Goal: Task Accomplishment & Management: Use online tool/utility

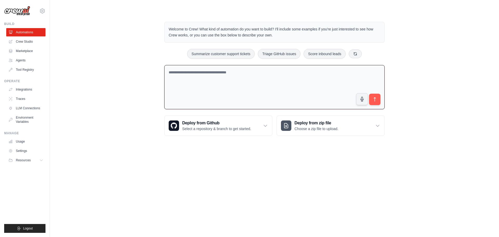
click at [258, 91] on textarea at bounding box center [274, 87] width 220 height 44
click at [28, 41] on link "Crew Studio" at bounding box center [26, 41] width 39 height 8
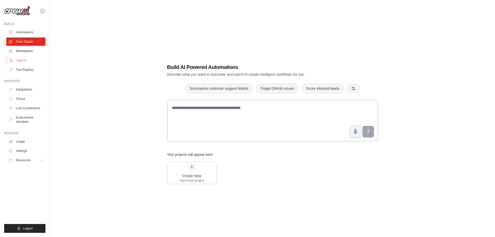
click at [22, 59] on link "Agents" at bounding box center [26, 60] width 39 height 8
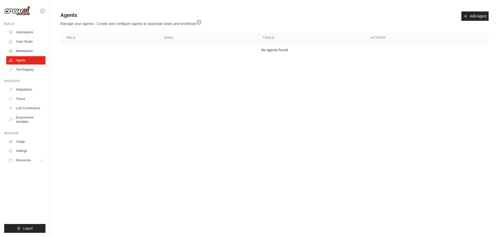
drag, startPoint x: 149, startPoint y: 36, endPoint x: 134, endPoint y: 39, distance: 15.3
click at [149, 36] on th "Role" at bounding box center [109, 37] width 98 height 11
click at [17, 49] on link "Marketplace" at bounding box center [26, 51] width 39 height 8
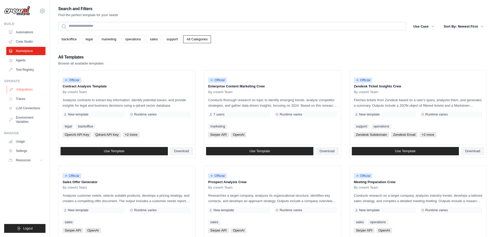
click at [17, 91] on link "Integrations" at bounding box center [26, 89] width 39 height 8
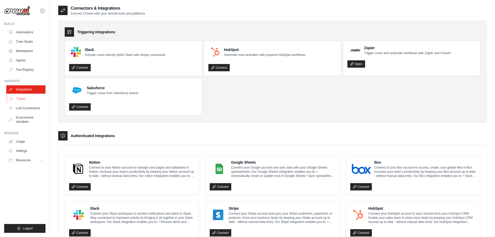
click at [15, 98] on link "Traces" at bounding box center [26, 99] width 39 height 8
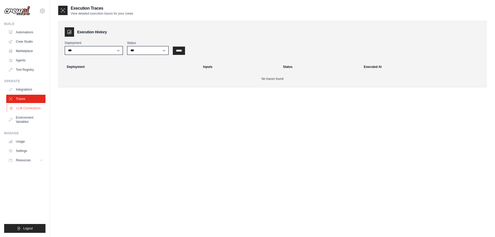
click at [16, 109] on link "LLM Connections" at bounding box center [26, 108] width 39 height 8
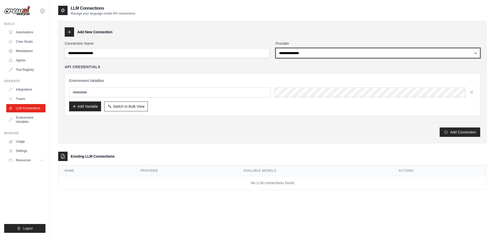
click at [465, 55] on select "**********" at bounding box center [378, 53] width 205 height 10
click at [276, 48] on select "**********" at bounding box center [378, 53] width 205 height 10
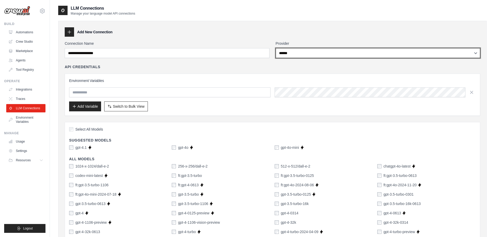
click at [348, 54] on select "**********" at bounding box center [378, 53] width 205 height 10
select select "****"
click at [276, 48] on select "**********" at bounding box center [378, 53] width 205 height 10
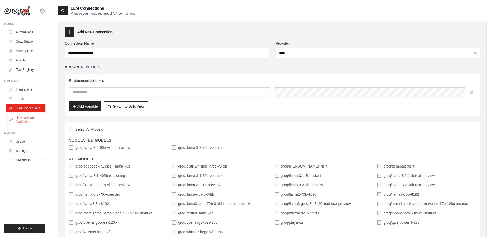
click at [21, 120] on link "Environment Variables" at bounding box center [26, 119] width 39 height 12
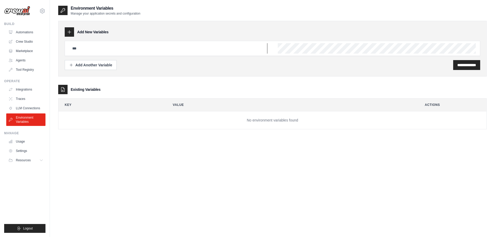
click at [109, 50] on input "text" at bounding box center [168, 48] width 198 height 10
click at [19, 31] on link "Automations" at bounding box center [26, 32] width 39 height 8
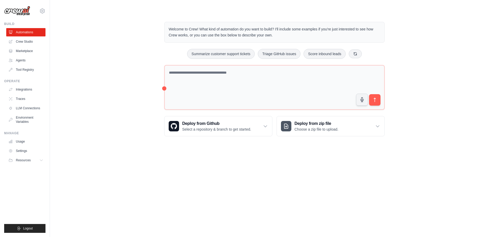
click at [234, 40] on div "Welcome to Crew! What kind of automation do you want to build? I'll include som…" at bounding box center [274, 32] width 220 height 21
click at [265, 35] on p "Welcome to Crew! What kind of automation do you want to build? I'll include som…" at bounding box center [274, 32] width 211 height 12
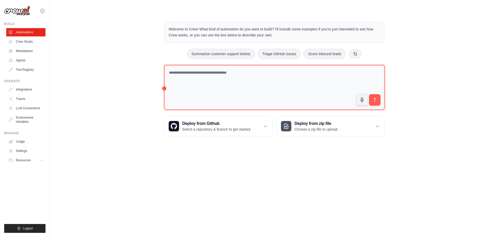
click at [247, 88] on textarea at bounding box center [274, 87] width 220 height 45
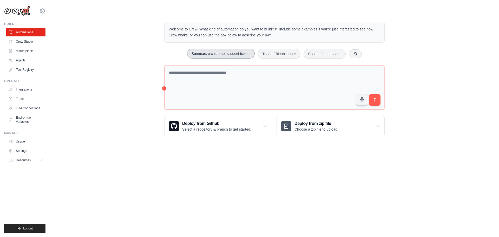
click at [237, 57] on button "Summarize customer support tickets" at bounding box center [221, 54] width 68 height 10
click at [378, 105] on button "submit" at bounding box center [375, 100] width 12 height 12
click at [25, 40] on link "Crew Studio" at bounding box center [26, 41] width 39 height 8
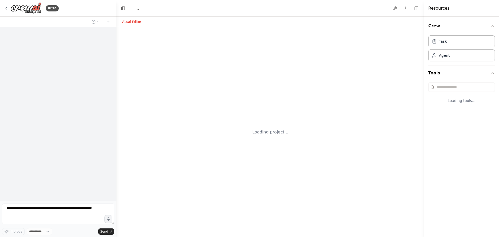
select select "****"
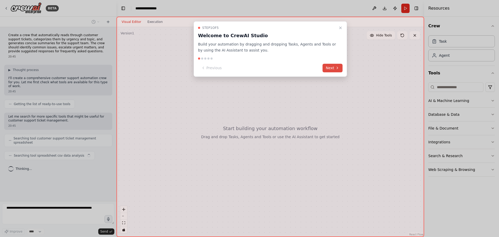
click at [335, 68] on icon at bounding box center [337, 68] width 4 height 4
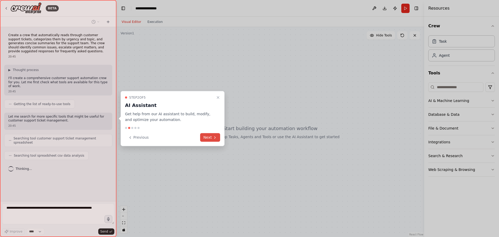
click at [210, 138] on button "Next" at bounding box center [210, 137] width 20 height 9
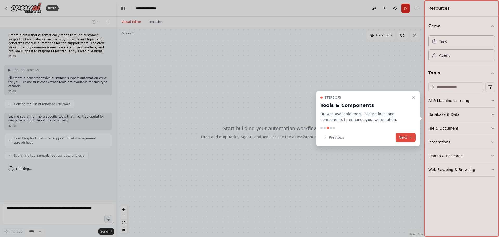
click at [401, 140] on button "Next" at bounding box center [405, 137] width 20 height 9
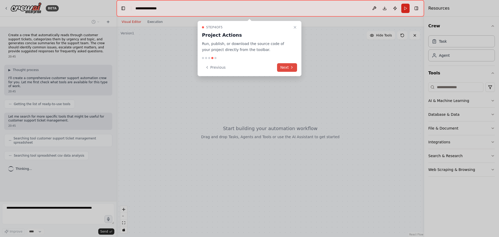
click at [296, 70] on button "Next" at bounding box center [287, 67] width 20 height 9
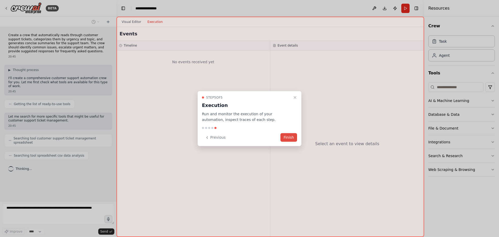
click at [295, 141] on button "Finish" at bounding box center [288, 137] width 17 height 9
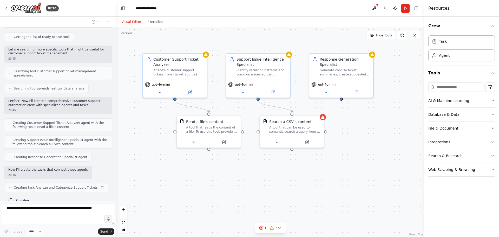
scroll to position [71, 0]
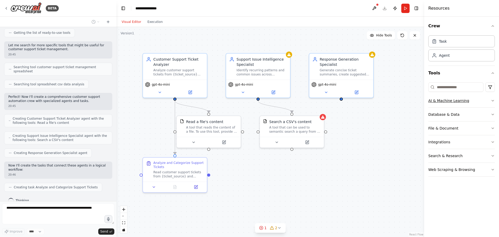
click at [492, 102] on icon "button" at bounding box center [493, 100] width 4 height 4
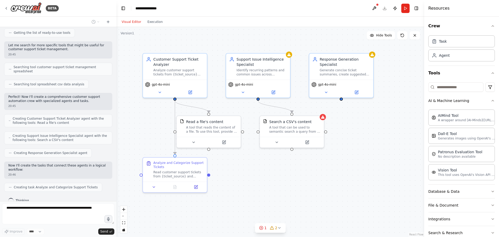
scroll to position [84, 0]
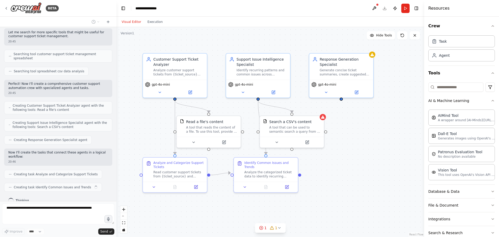
click at [492, 98] on div "Crew Task Agent Tools AI & Machine Learning AIMind Tool A wrapper around [AI-Mi…" at bounding box center [461, 127] width 75 height 220
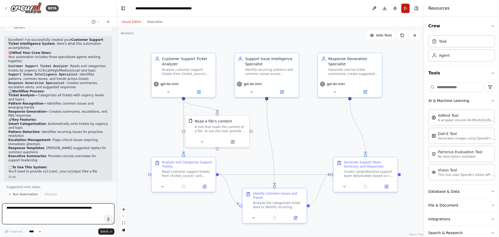
scroll to position [441, 0]
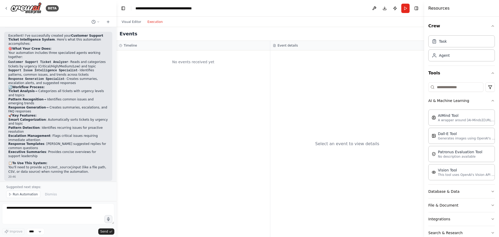
click at [149, 23] on button "Execution" at bounding box center [155, 22] width 22 height 6
click at [127, 24] on button "Visual Editor" at bounding box center [131, 22] width 26 height 6
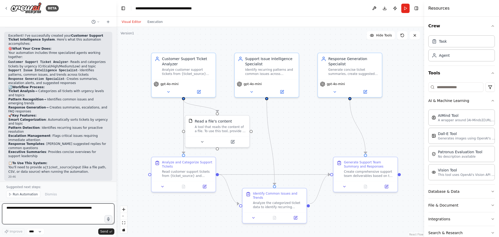
click at [42, 213] on textarea at bounding box center [58, 213] width 112 height 21
click at [407, 9] on button "Run" at bounding box center [405, 8] width 8 height 9
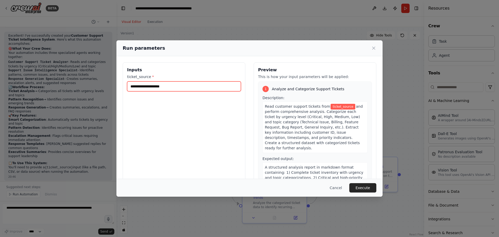
click at [228, 87] on input "ticket_source *" at bounding box center [184, 86] width 114 height 10
click at [373, 48] on icon at bounding box center [373, 47] width 5 height 5
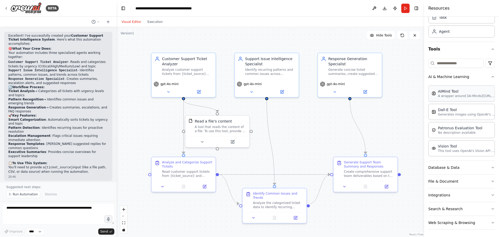
scroll to position [25, 0]
click at [452, 166] on button "Database & Data" at bounding box center [461, 167] width 67 height 14
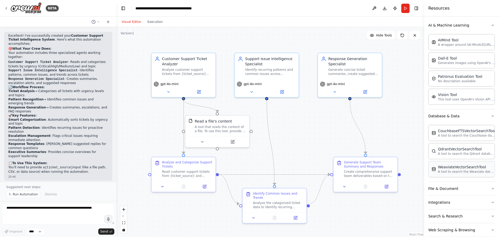
scroll to position [84, 0]
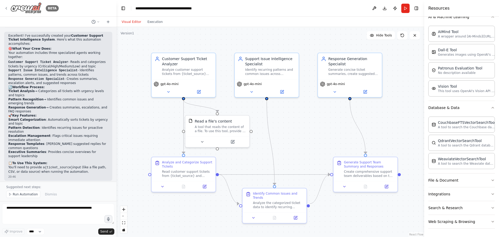
click at [22, 6] on img at bounding box center [25, 8] width 31 height 12
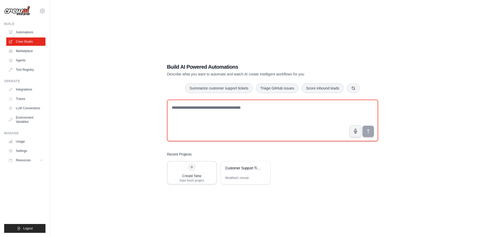
click at [239, 115] on textarea at bounding box center [272, 121] width 211 height 42
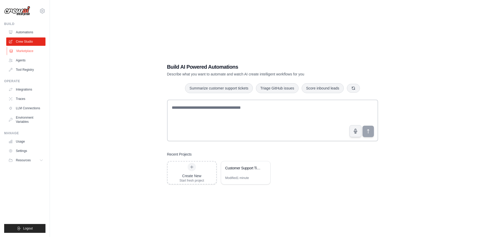
click at [18, 51] on link "Marketplace" at bounding box center [26, 51] width 39 height 8
click at [19, 62] on link "Agents" at bounding box center [26, 60] width 39 height 8
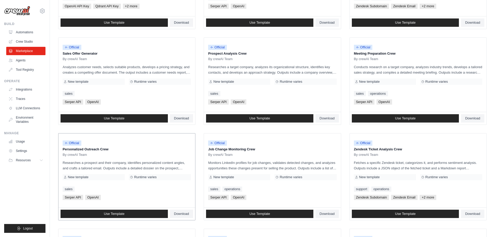
scroll to position [115, 0]
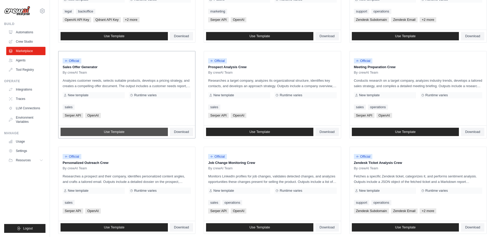
click at [100, 133] on link "Use Template" at bounding box center [114, 132] width 107 height 8
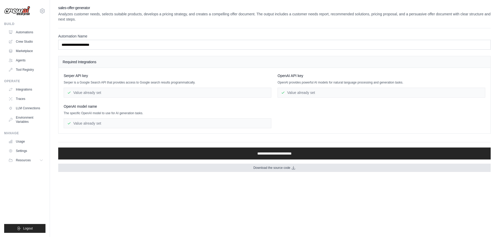
click at [250, 167] on link "Download the source code" at bounding box center [274, 167] width 432 height 8
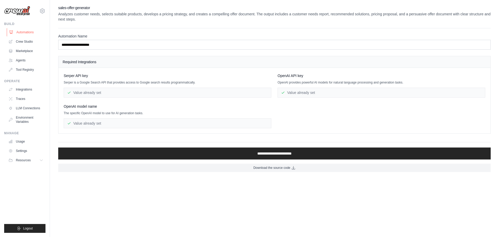
click at [25, 33] on link "Automations" at bounding box center [26, 32] width 39 height 8
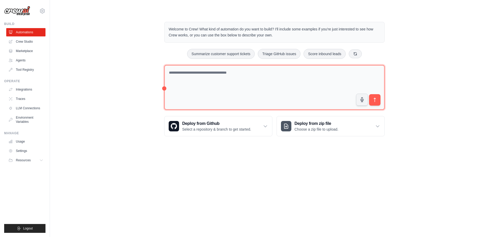
click at [301, 95] on textarea at bounding box center [274, 87] width 220 height 45
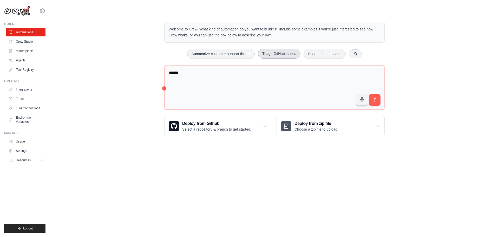
click at [283, 51] on button "Triage GitHub issues" at bounding box center [279, 54] width 43 height 10
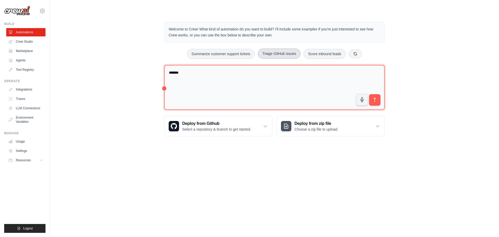
type textarea "**********"
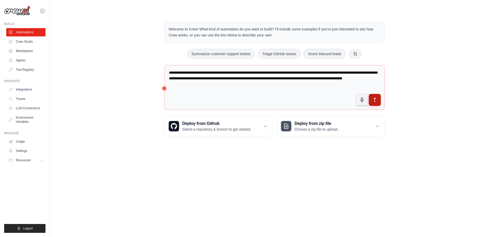
click at [372, 99] on icon "submit" at bounding box center [374, 99] width 5 height 5
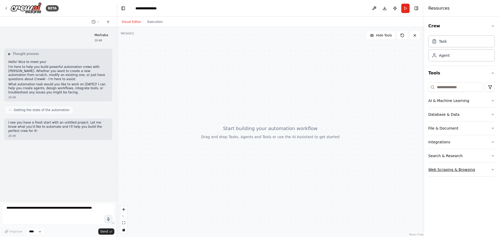
click at [454, 167] on button "Web Scraping & Browsing" at bounding box center [461, 170] width 67 height 14
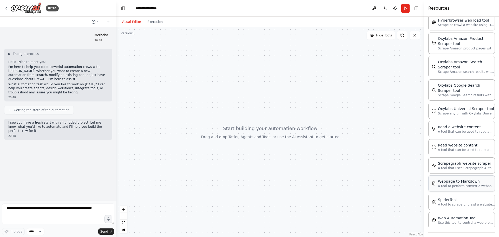
scroll to position [241, 0]
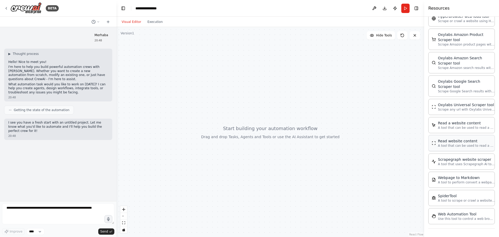
click at [458, 142] on div "Read website content" at bounding box center [466, 140] width 57 height 5
click at [446, 147] on p "A tool that can be used to read a website content." at bounding box center [466, 145] width 57 height 4
click at [449, 128] on p "A tool that can be used to read a website content." at bounding box center [466, 127] width 57 height 4
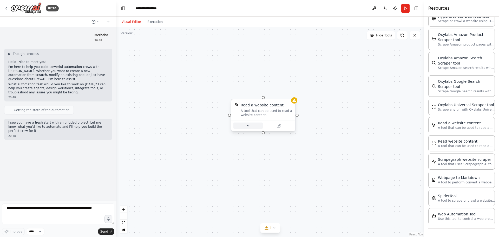
click at [248, 125] on icon at bounding box center [248, 125] width 2 height 1
click at [246, 126] on icon at bounding box center [248, 125] width 4 height 4
click at [293, 95] on button at bounding box center [291, 94] width 7 height 7
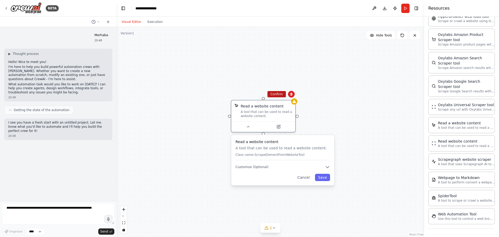
click at [279, 95] on button "Confirm" at bounding box center [276, 94] width 18 height 6
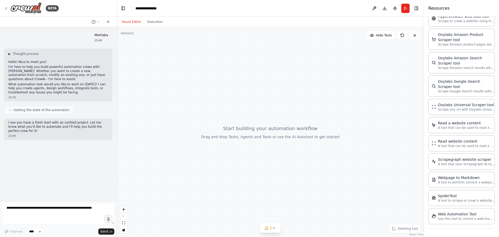
click at [291, 95] on div at bounding box center [270, 132] width 308 height 210
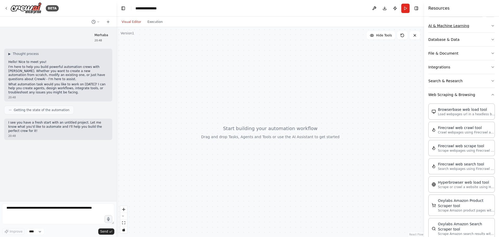
scroll to position [0, 0]
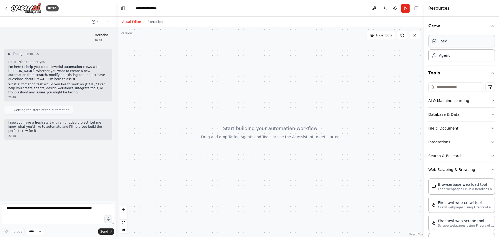
click at [456, 44] on div "Task" at bounding box center [461, 41] width 67 height 12
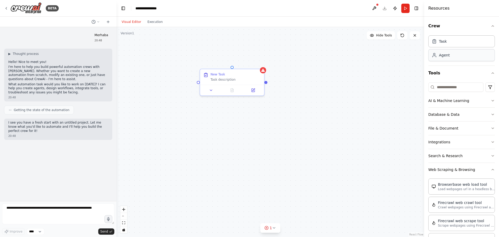
click at [453, 55] on div "Agent" at bounding box center [461, 55] width 67 height 12
drag, startPoint x: 267, startPoint y: 83, endPoint x: 351, endPoint y: 157, distance: 112.0
click at [351, 157] on div "New Task Task description Role of the agent Goal of the agent gpt-4o-mini" at bounding box center [270, 132] width 308 height 210
drag, startPoint x: 348, startPoint y: 125, endPoint x: 276, endPoint y: 84, distance: 82.4
click at [321, 69] on div "Role of the agent" at bounding box center [329, 69] width 50 height 5
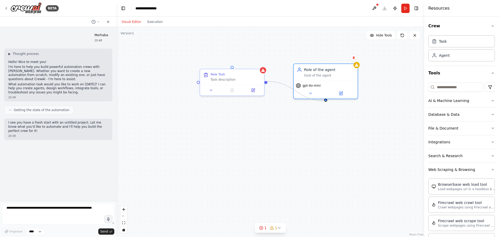
drag, startPoint x: 265, startPoint y: 84, endPoint x: 326, endPoint y: 101, distance: 62.9
click at [326, 101] on div "New Task Task description Role of the agent Goal of the agent gpt-4o-mini" at bounding box center [270, 132] width 308 height 210
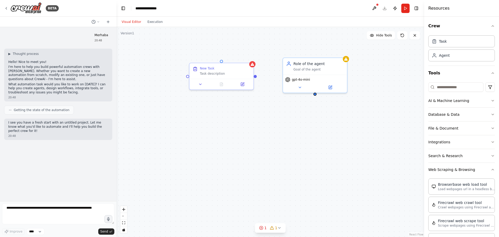
drag, startPoint x: 325, startPoint y: 101, endPoint x: 317, endPoint y: 98, distance: 9.1
click at [315, 95] on div "New Task Task description Role of the agent Goal of the agent gpt-4o-mini" at bounding box center [270, 132] width 308 height 210
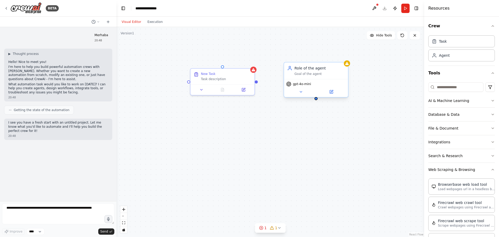
drag, startPoint x: 315, startPoint y: 96, endPoint x: 316, endPoint y: 100, distance: 3.5
click at [316, 101] on div "New Task Task description Role of the agent Goal of the agent gpt-4o-mini" at bounding box center [270, 132] width 308 height 210
drag, startPoint x: 316, startPoint y: 98, endPoint x: 254, endPoint y: 83, distance: 64.2
click at [254, 83] on div "New Task Task description Role of the agent Goal of the agent gpt-4o-mini" at bounding box center [261, 130] width 308 height 210
click at [302, 96] on div "gpt-4o-mini" at bounding box center [316, 88] width 64 height 18
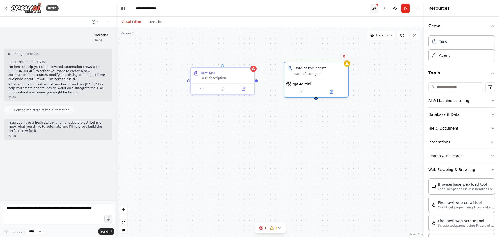
click at [372, 8] on button at bounding box center [374, 8] width 8 height 9
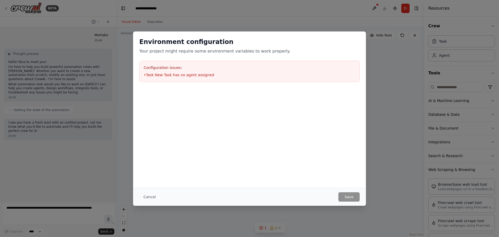
click at [379, 94] on div "Environment configuration Your project might require some environment variables…" at bounding box center [249, 118] width 499 height 237
click at [145, 197] on button "Cancel" at bounding box center [149, 196] width 21 height 9
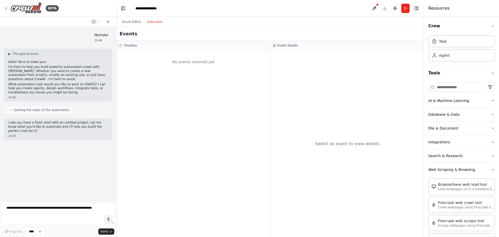
click at [151, 23] on button "Execution" at bounding box center [155, 22] width 22 height 6
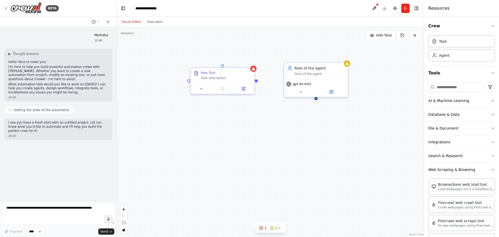
click at [140, 24] on button "Visual Editor" at bounding box center [131, 22] width 26 height 6
click at [147, 10] on div "**********" at bounding box center [148, 8] width 26 height 5
click at [123, 9] on button "Toggle Left Sidebar" at bounding box center [123, 8] width 7 height 7
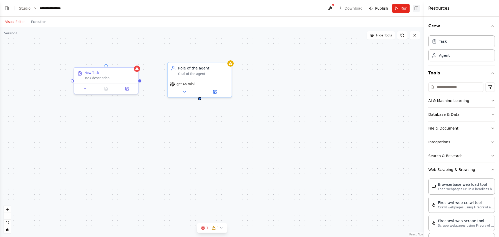
click at [415, 9] on button "Toggle Right Sidebar" at bounding box center [416, 8] width 7 height 7
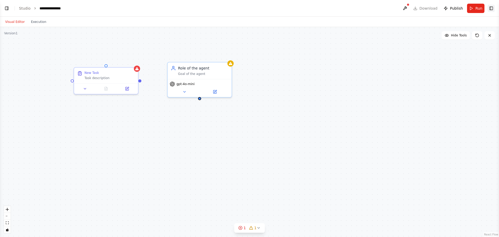
click at [494, 9] on button "Toggle Right Sidebar" at bounding box center [490, 8] width 7 height 7
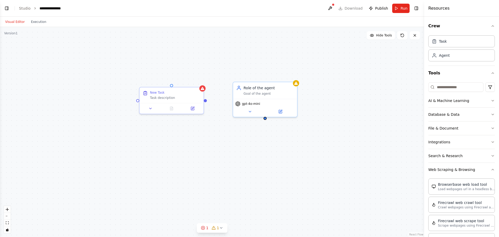
drag, startPoint x: 140, startPoint y: 82, endPoint x: 206, endPoint y: 101, distance: 68.4
click at [206, 101] on div "New Task Task description Role of the agent Goal of the agent gpt-4o-mini" at bounding box center [212, 132] width 424 height 210
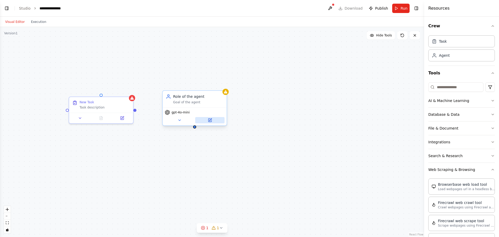
drag, startPoint x: 266, startPoint y: 120, endPoint x: 204, endPoint y: 117, distance: 61.6
click at [195, 128] on div "New Task Task description Role of the agent Goal of the agent gpt-4o-mini" at bounding box center [212, 132] width 424 height 210
click at [356, 6] on header "**********" at bounding box center [212, 8] width 424 height 17
click at [331, 6] on button at bounding box center [330, 8] width 8 height 9
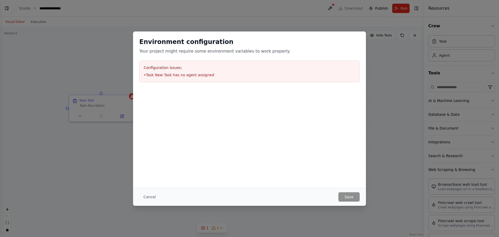
click at [357, 74] on div "Configuration issues: • Task New Task has no agent assigned" at bounding box center [249, 71] width 220 height 21
click at [146, 196] on button "Cancel" at bounding box center [149, 196] width 21 height 9
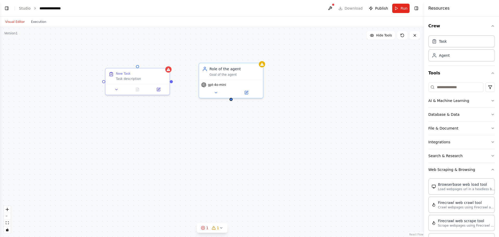
drag, startPoint x: 206, startPoint y: 180, endPoint x: 243, endPoint y: 158, distance: 42.6
click at [243, 158] on div "New Task Task description Role of the agent Goal of the agent gpt-4o-mini" at bounding box center [212, 132] width 424 height 210
click at [21, 21] on button "Visual Editor" at bounding box center [15, 22] width 26 height 6
click at [33, 21] on button "Execution" at bounding box center [39, 22] width 22 height 6
click at [15, 22] on button "Visual Editor" at bounding box center [15, 22] width 26 height 6
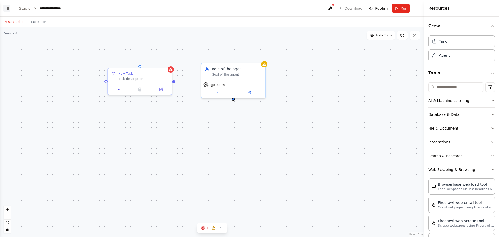
click at [5, 9] on button "Toggle Left Sidebar" at bounding box center [6, 8] width 7 height 7
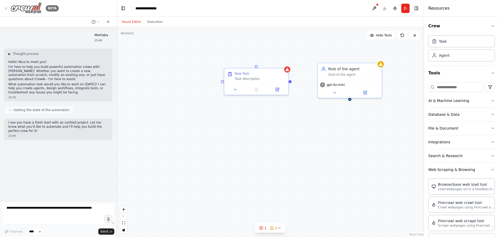
click at [4, 8] on icon at bounding box center [6, 8] width 4 height 4
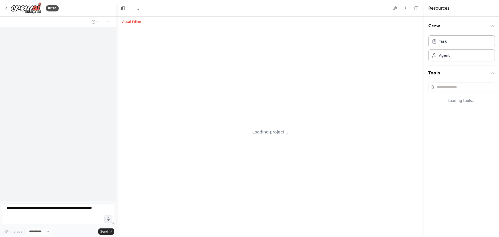
select select "****"
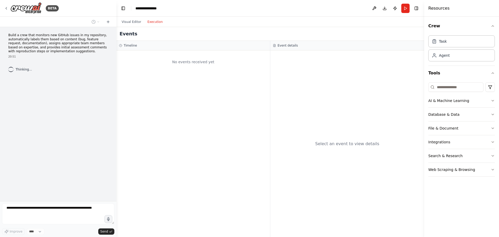
click at [151, 22] on button "Execution" at bounding box center [155, 22] width 22 height 6
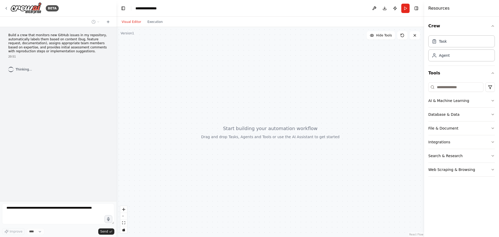
click at [131, 21] on button "Visual Editor" at bounding box center [131, 22] width 26 height 6
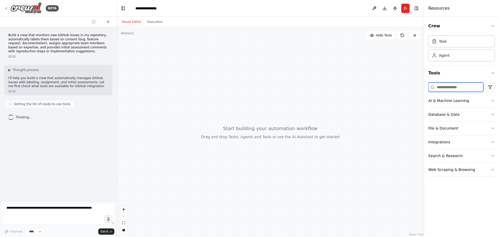
click at [458, 87] on input at bounding box center [455, 86] width 55 height 9
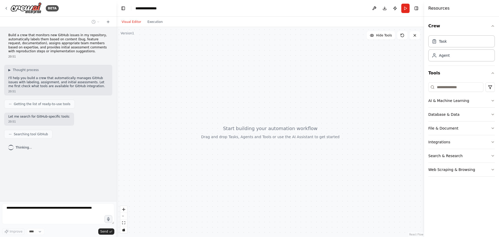
click at [439, 9] on h4 "Resources" at bounding box center [438, 8] width 21 height 6
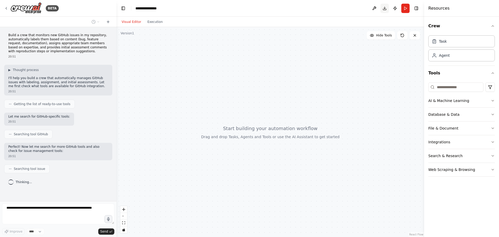
click at [386, 8] on button "Download" at bounding box center [384, 8] width 8 height 9
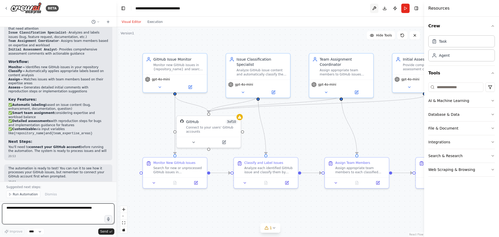
scroll to position [634, 0]
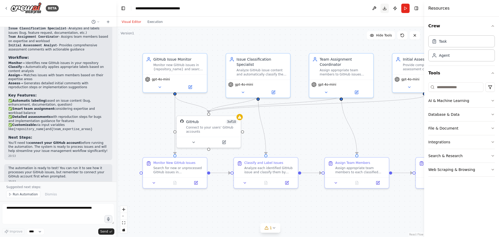
click at [386, 8] on button "Download" at bounding box center [384, 8] width 8 height 9
